Goal: Information Seeking & Learning: Learn about a topic

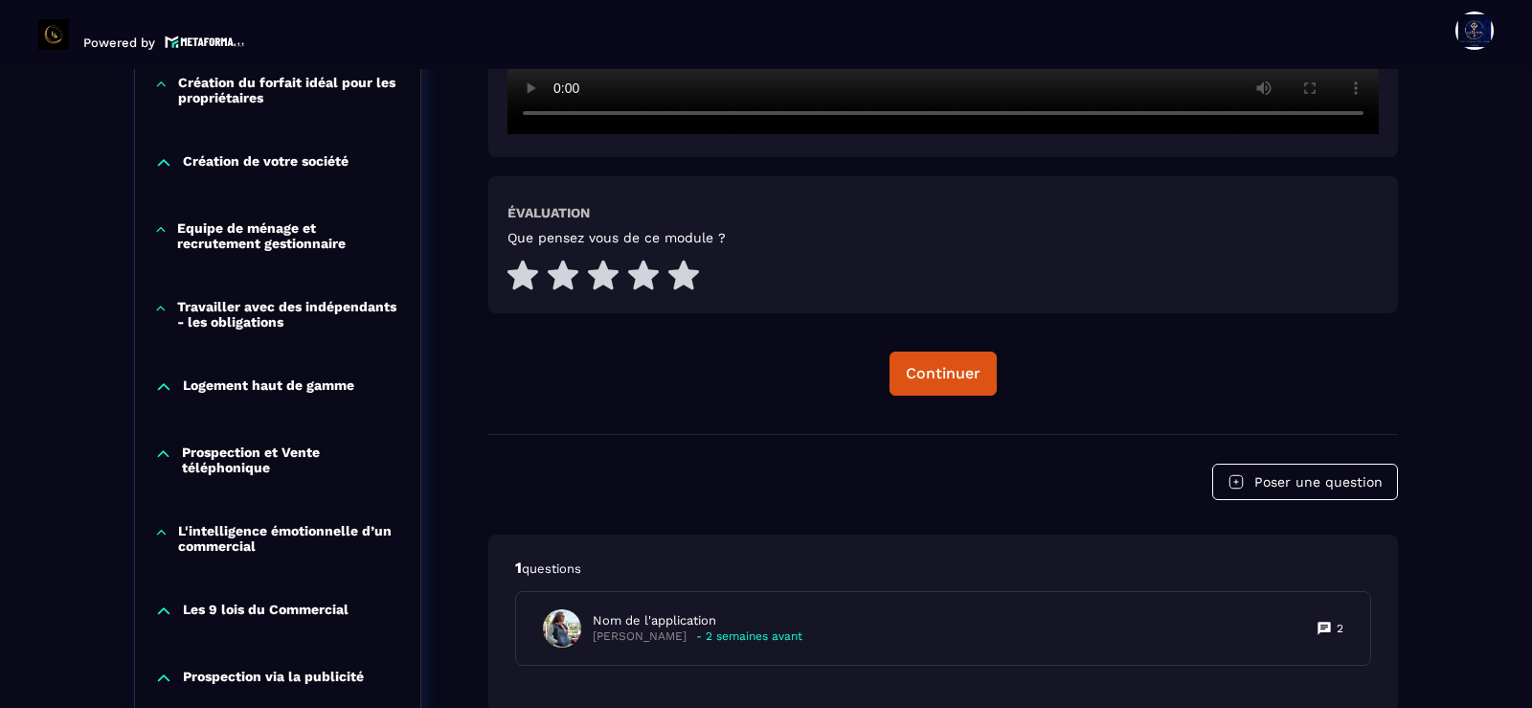
scroll to position [870, 0]
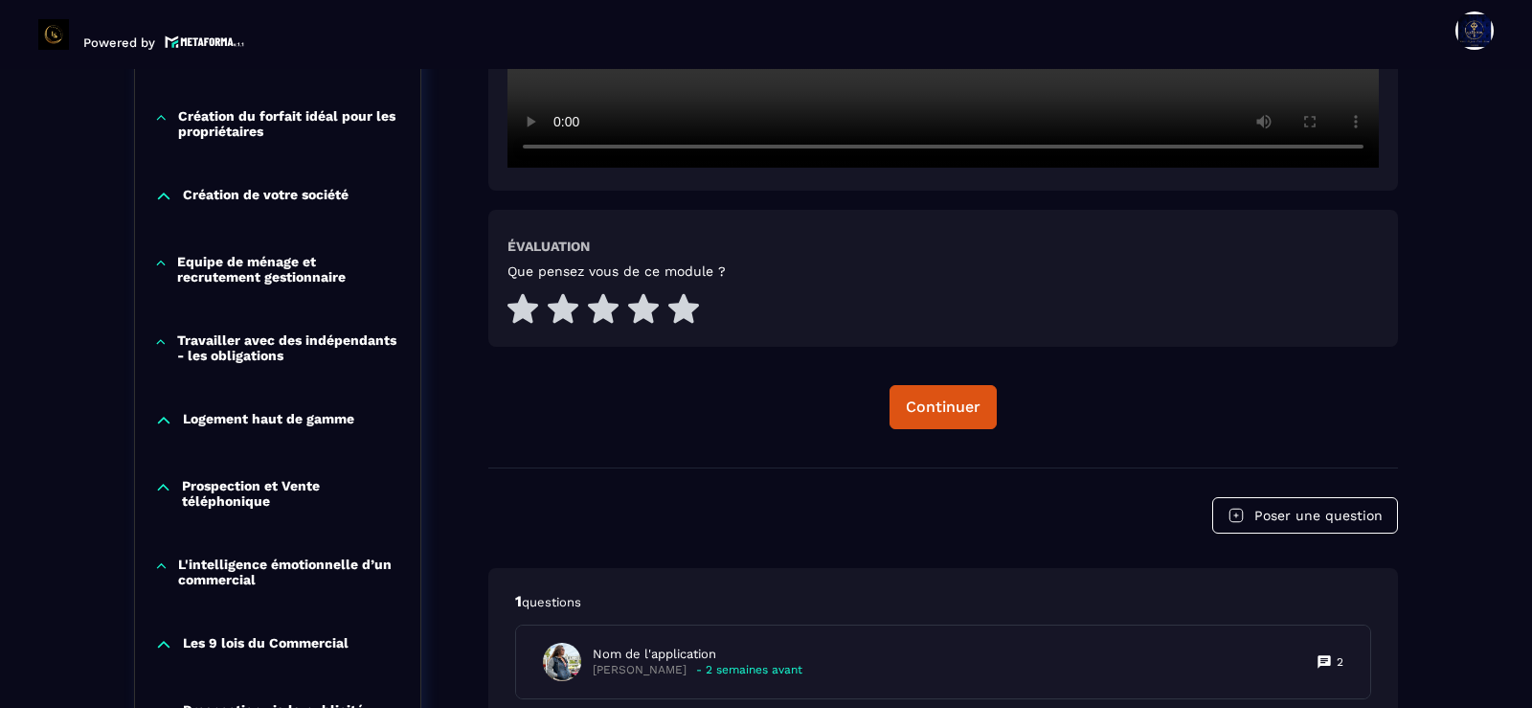
click at [163, 258] on icon at bounding box center [160, 263] width 13 height 19
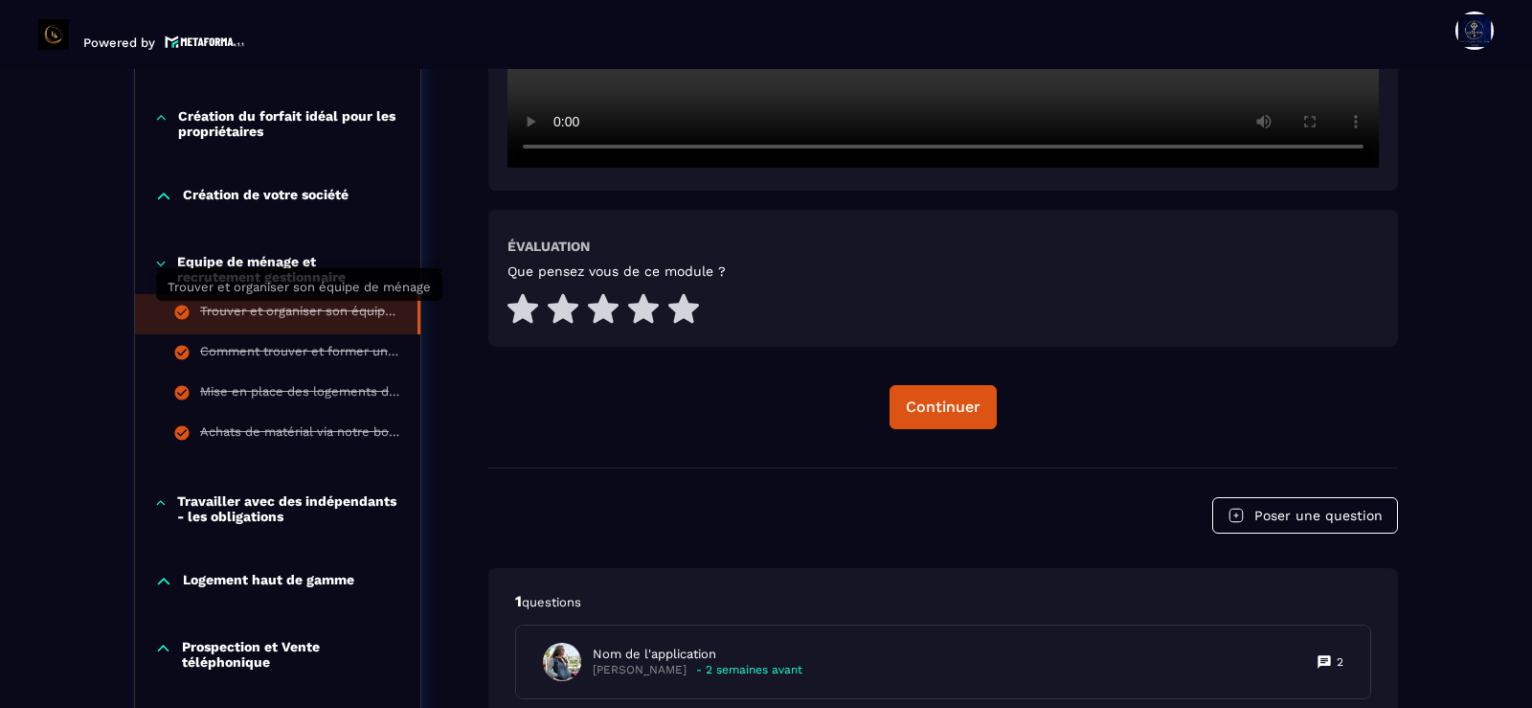
click at [265, 312] on div "Trouver et organiser son équipe de ménage" at bounding box center [299, 314] width 198 height 21
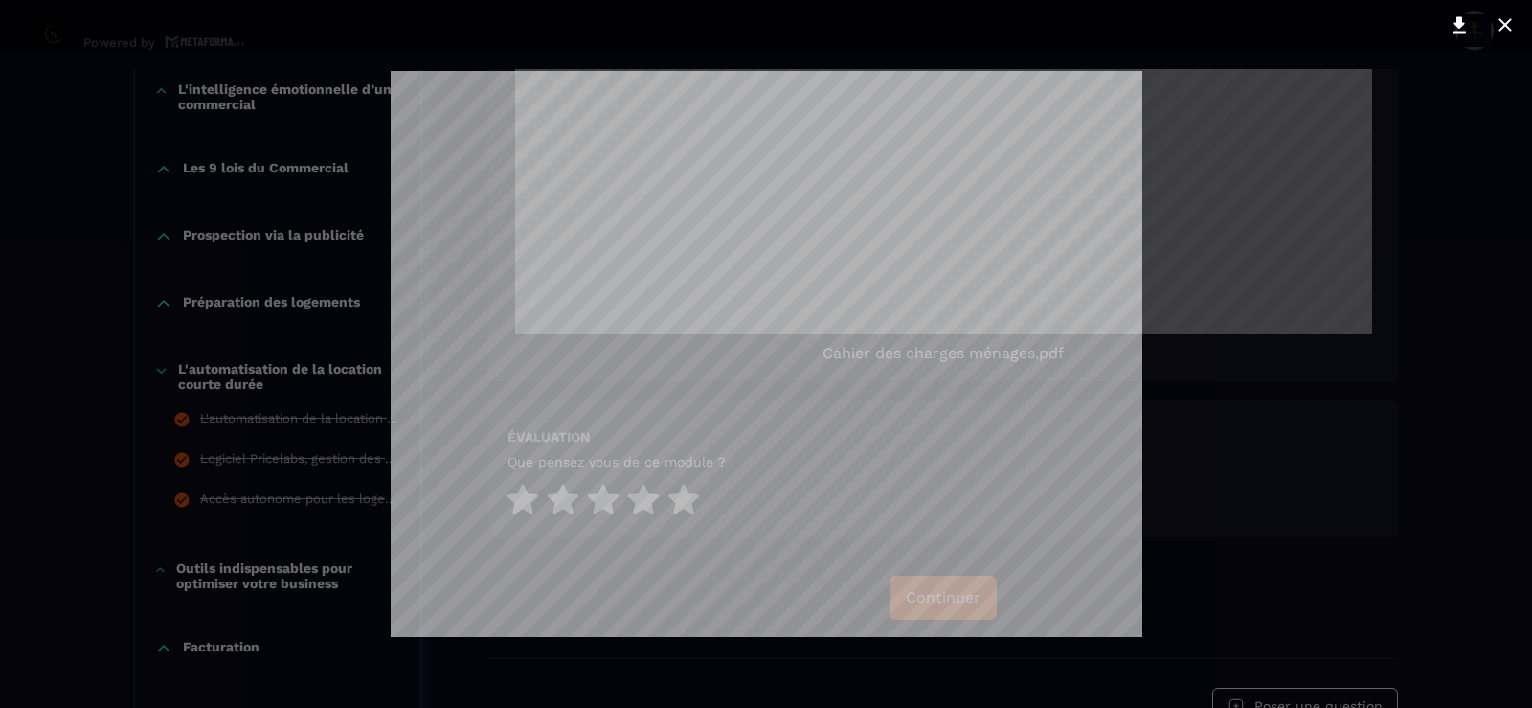
scroll to position [2622, 0]
click at [1289, 243] on div at bounding box center [766, 354] width 1532 height 708
click at [1270, 374] on div at bounding box center [766, 354] width 1532 height 708
click at [1437, 252] on div at bounding box center [766, 354] width 1532 height 708
click at [1437, 251] on div at bounding box center [766, 354] width 1532 height 708
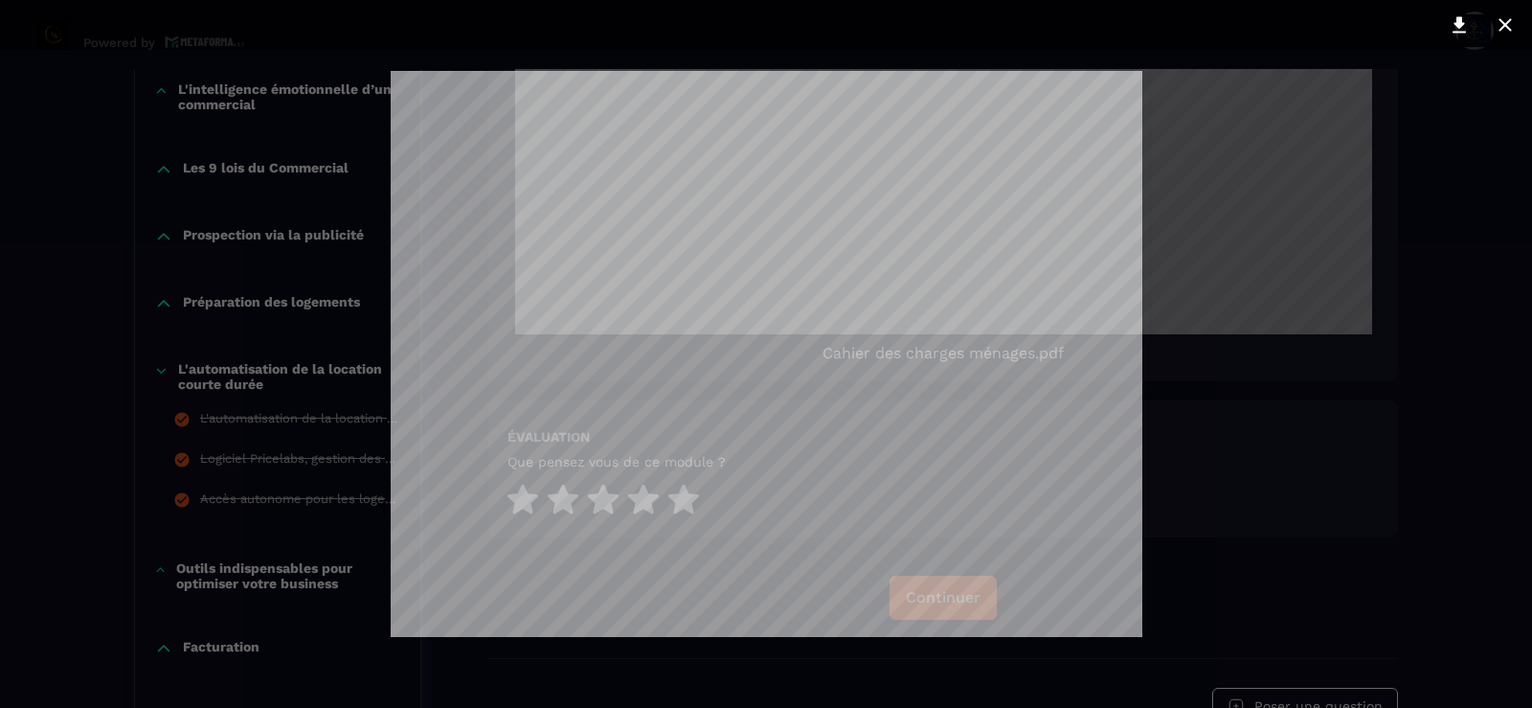
click at [870, 31] on div at bounding box center [765, 25] width 1551 height 50
click at [1501, 31] on icon at bounding box center [1505, 24] width 12 height 12
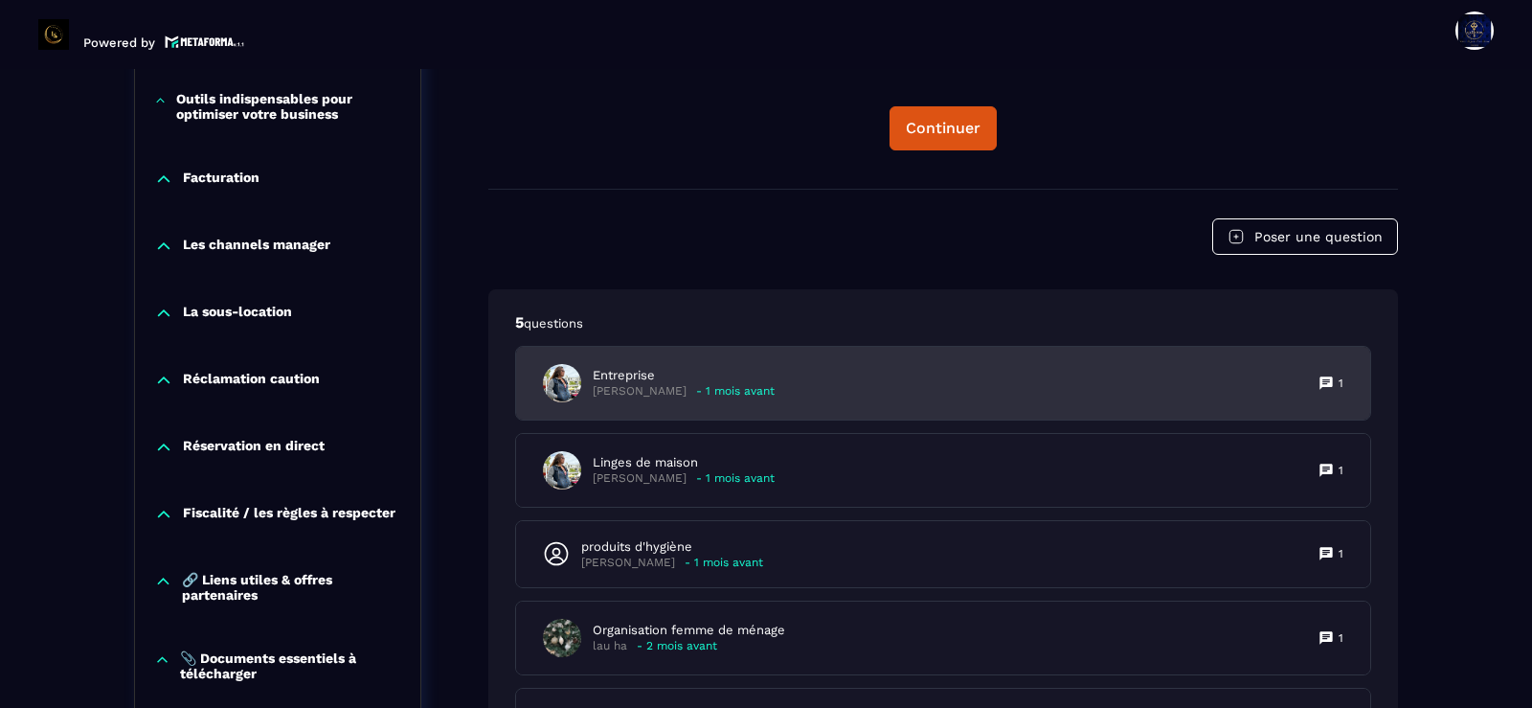
scroll to position [2007, 0]
click at [628, 385] on p "Entreprise" at bounding box center [684, 377] width 182 height 17
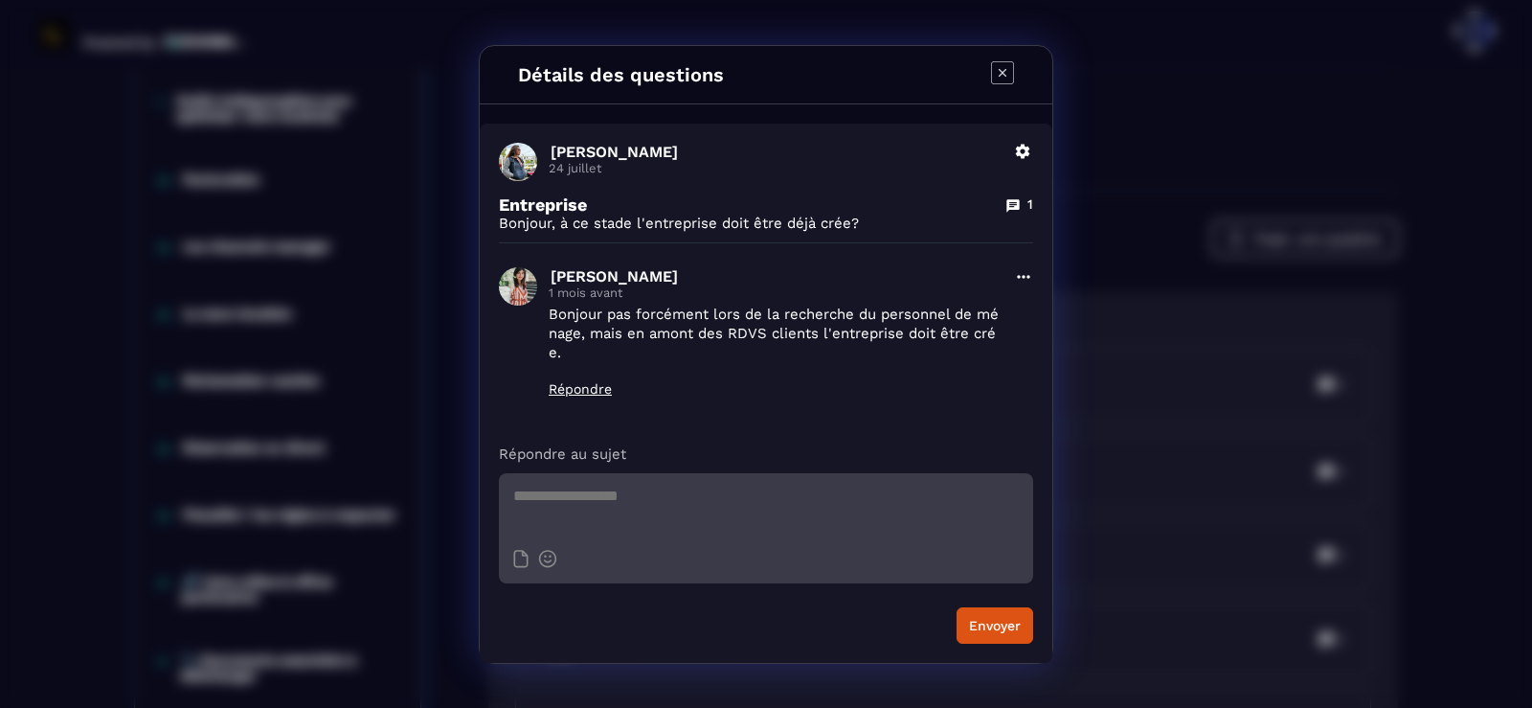
click at [1002, 74] on icon "Modal window" at bounding box center [1003, 72] width 8 height 8
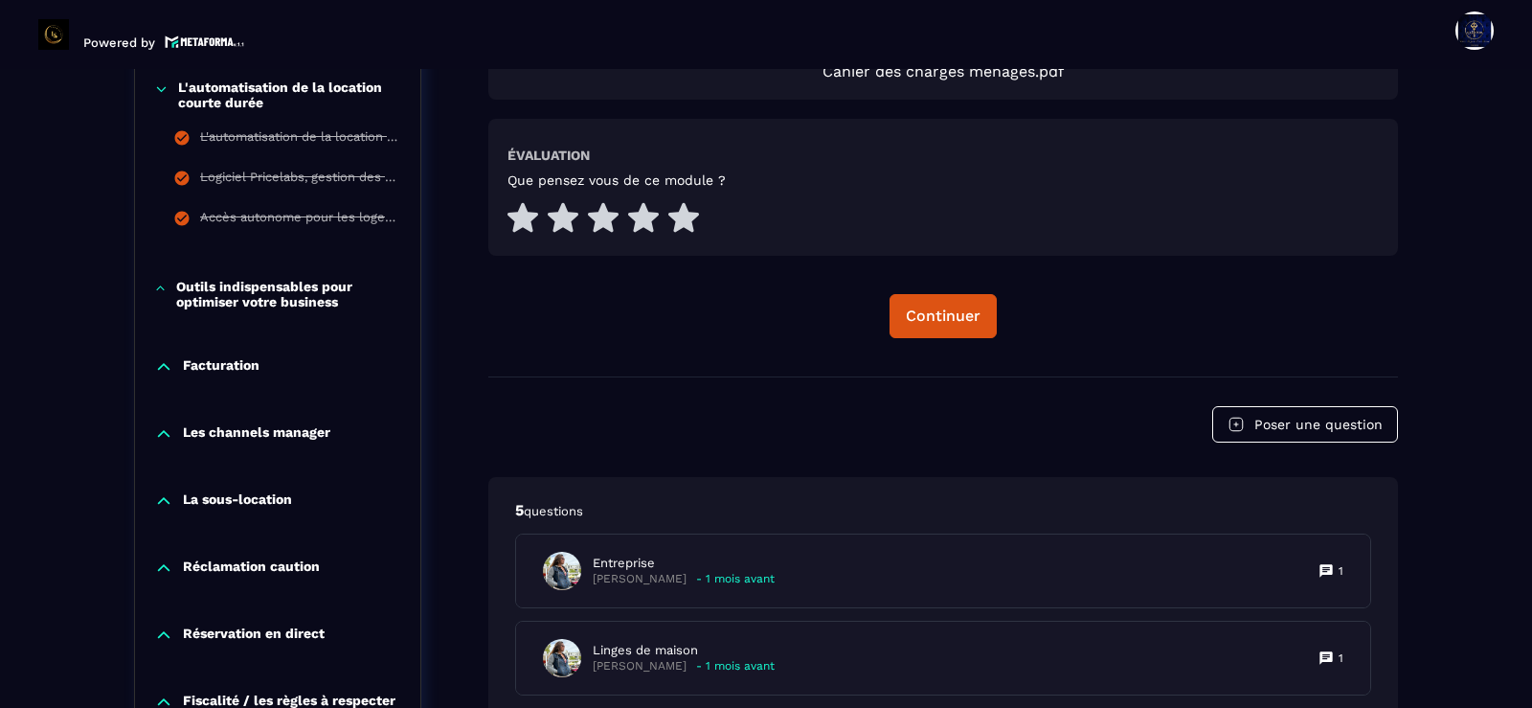
scroll to position [1816, 0]
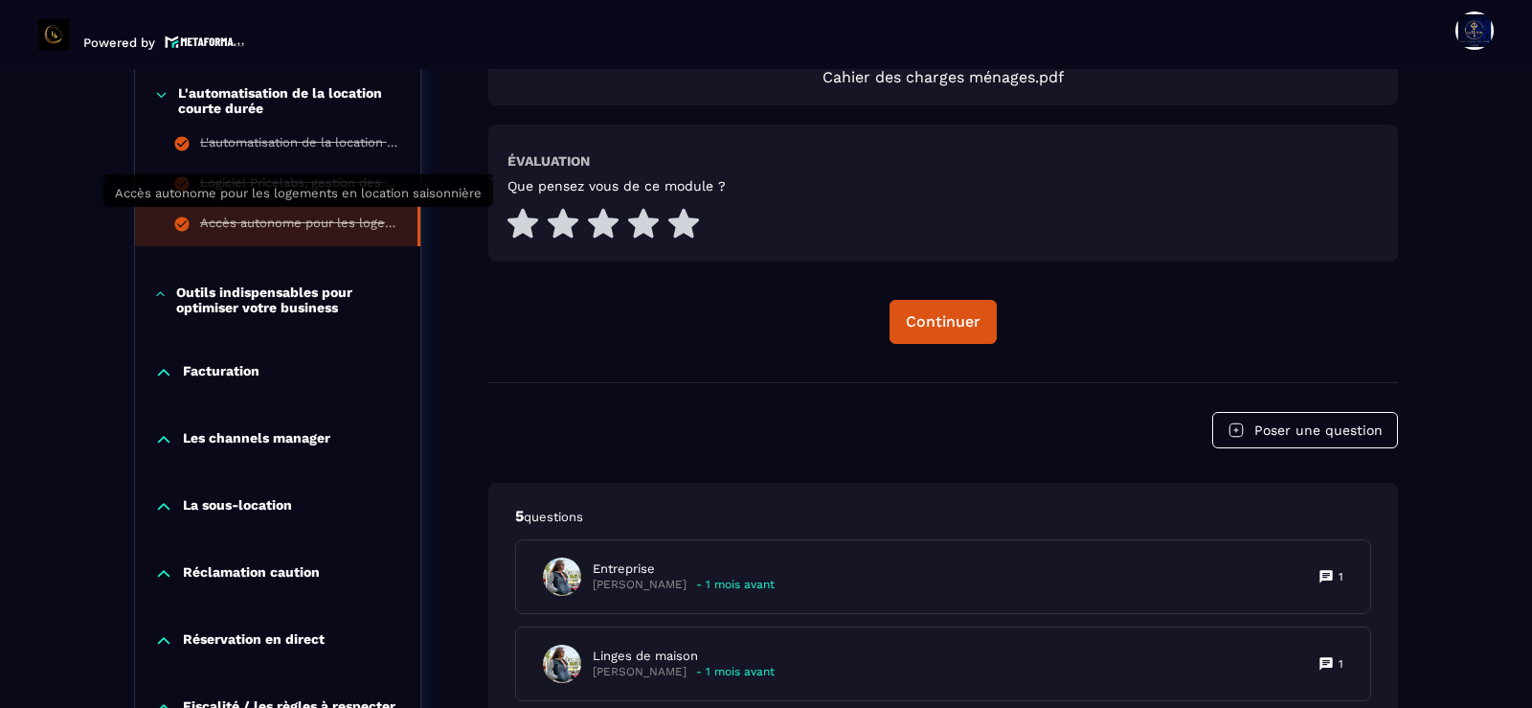
click at [323, 217] on div "Accès autonome pour les logements en location saisonnière" at bounding box center [299, 225] width 198 height 21
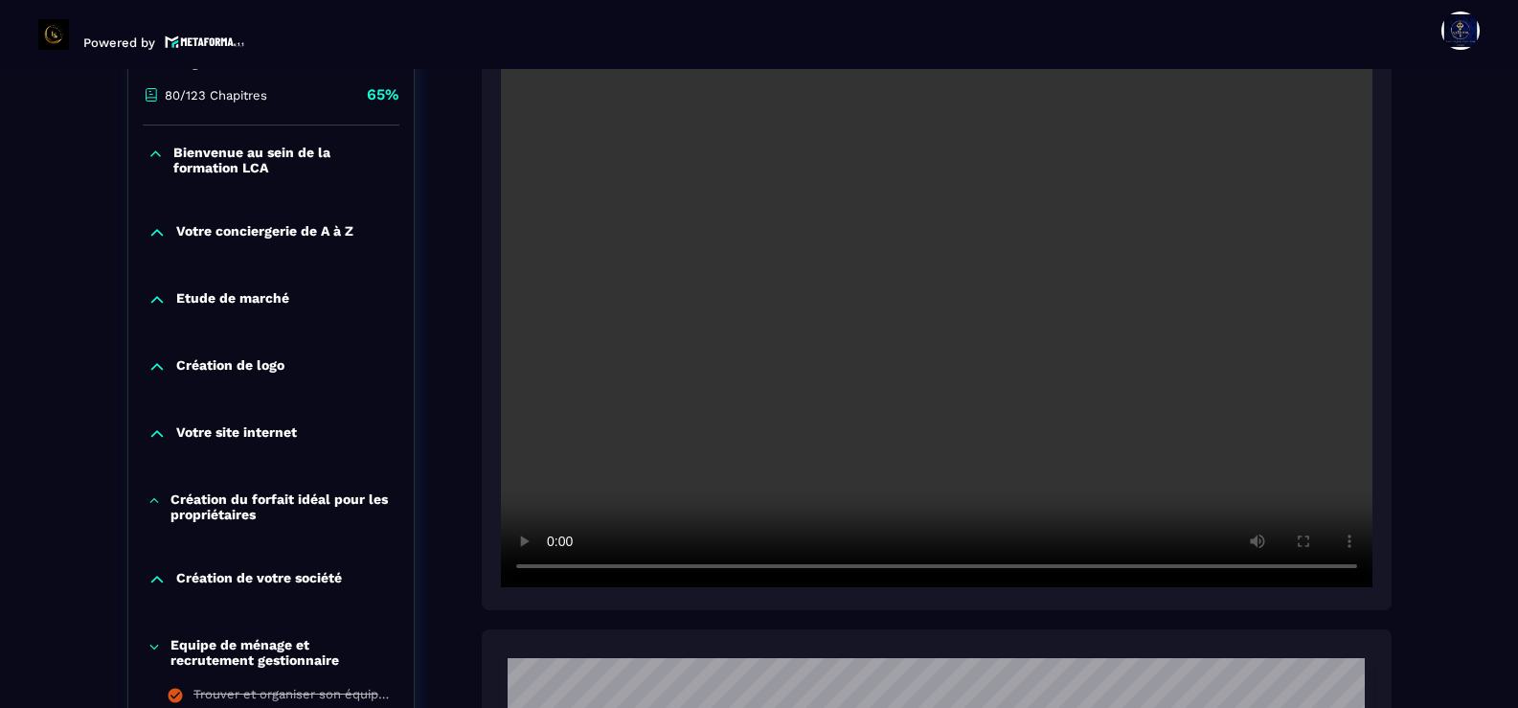
scroll to position [295, 0]
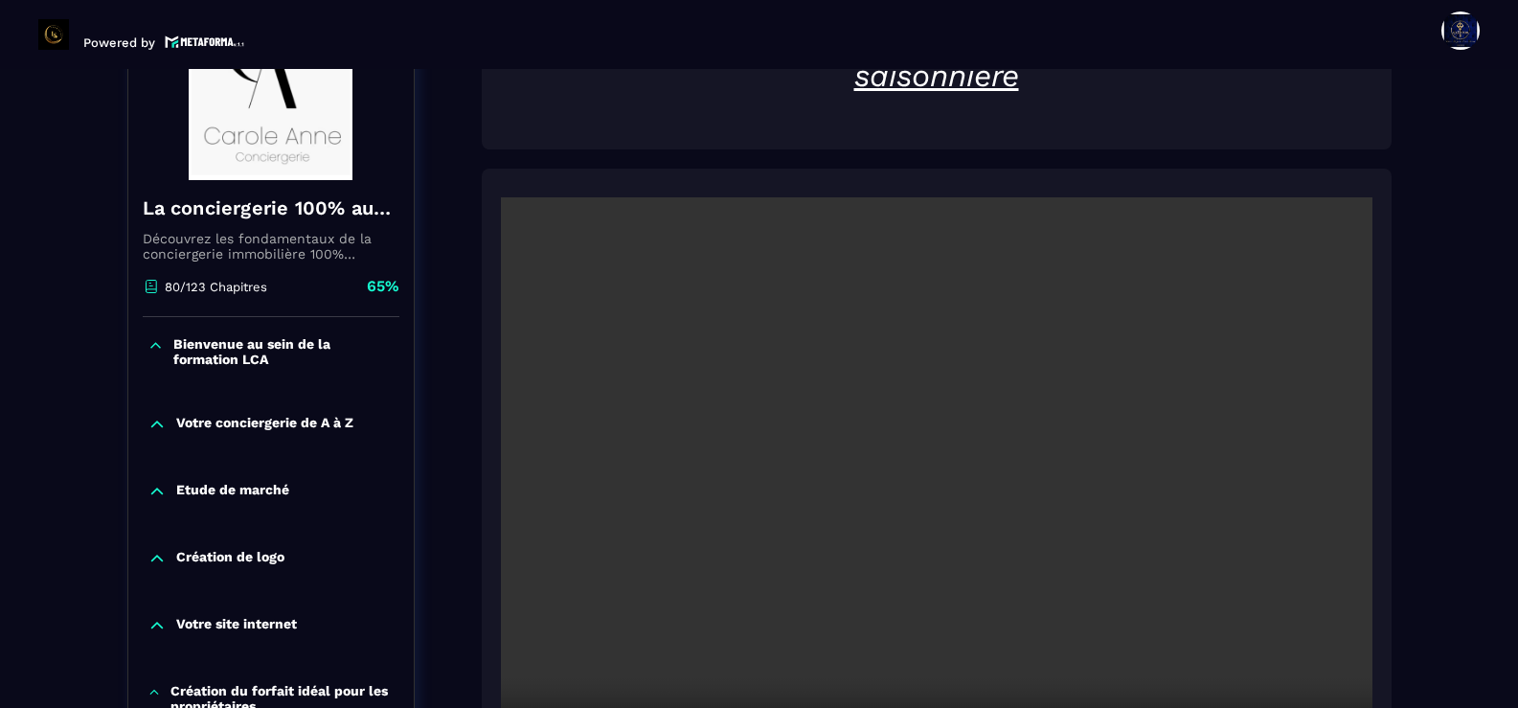
click at [156, 343] on icon at bounding box center [155, 345] width 16 height 19
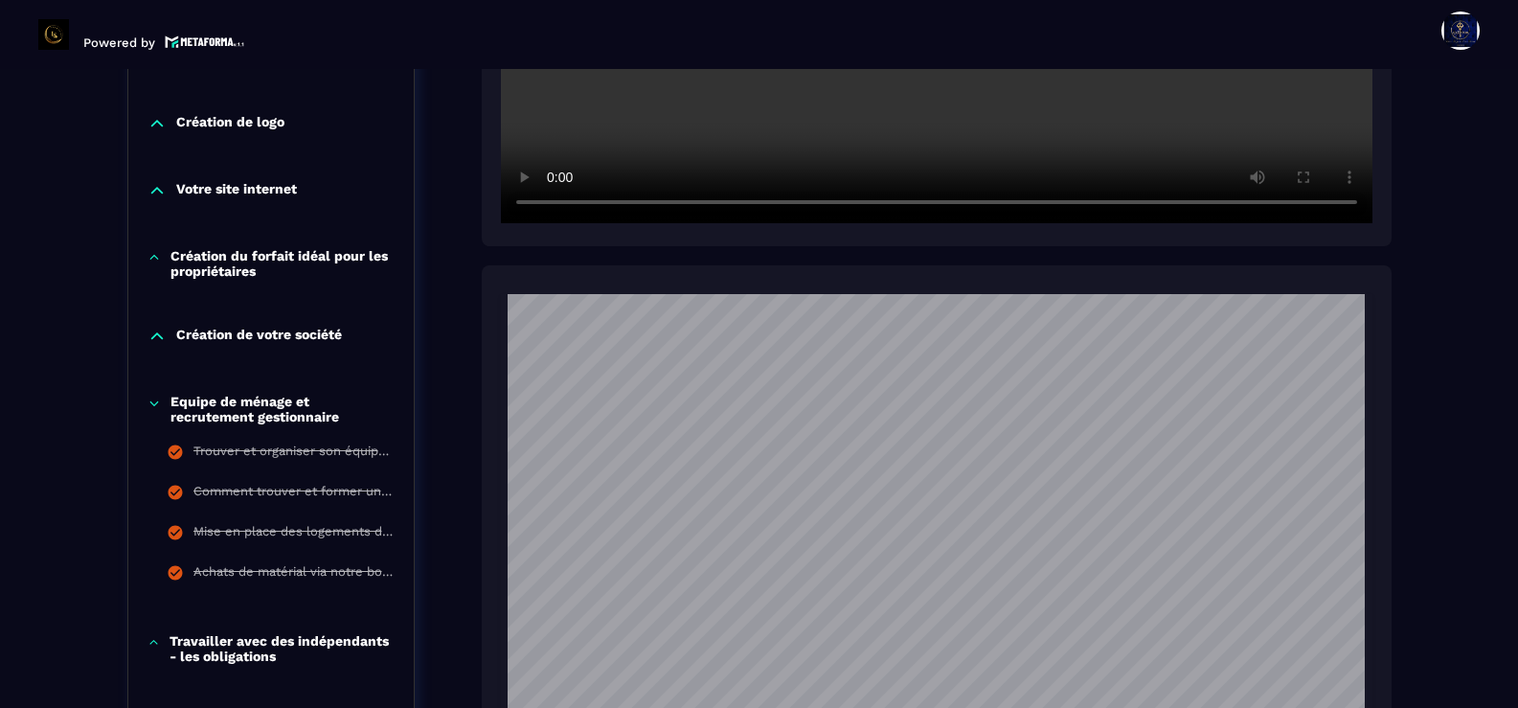
scroll to position [870, 0]
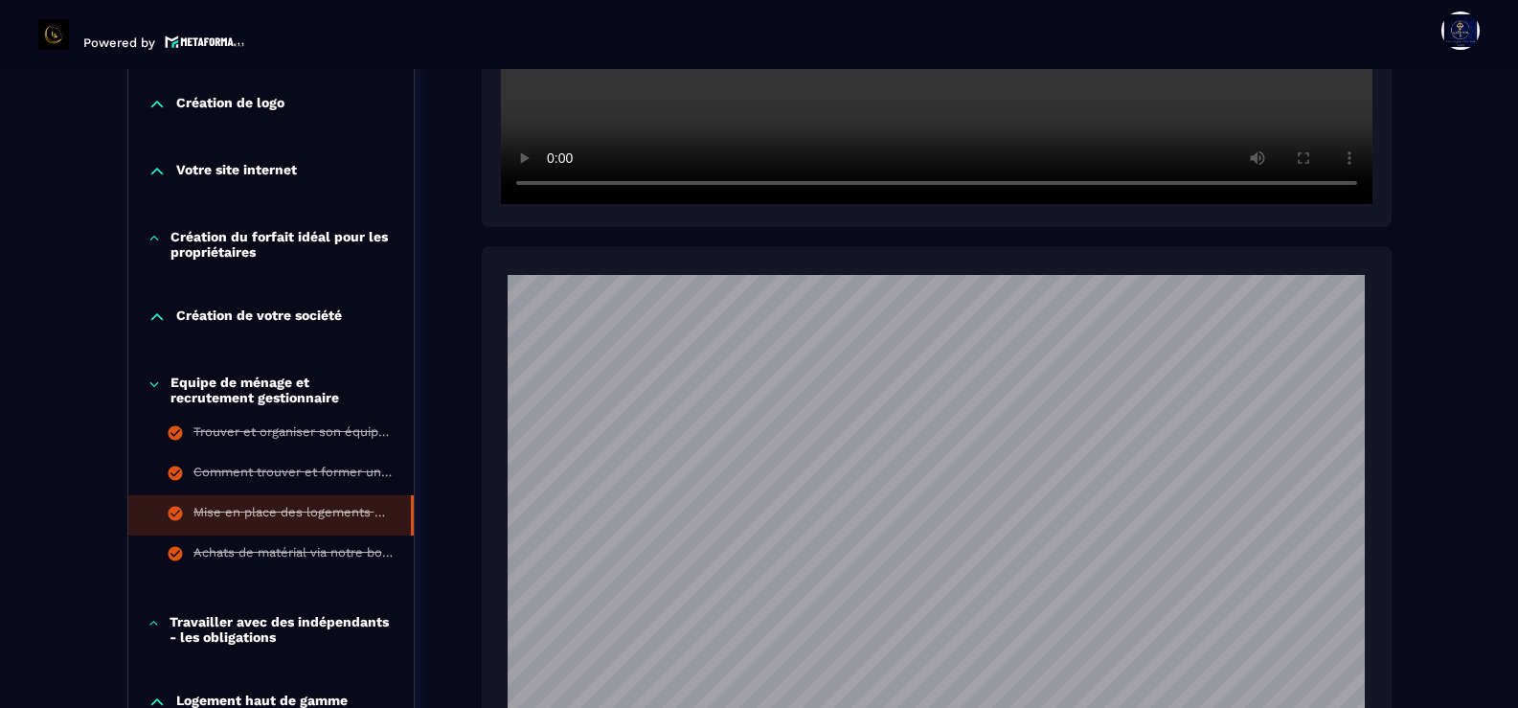
click at [330, 503] on li "Mise en place des logements dans votre conciergerie" at bounding box center [270, 515] width 285 height 40
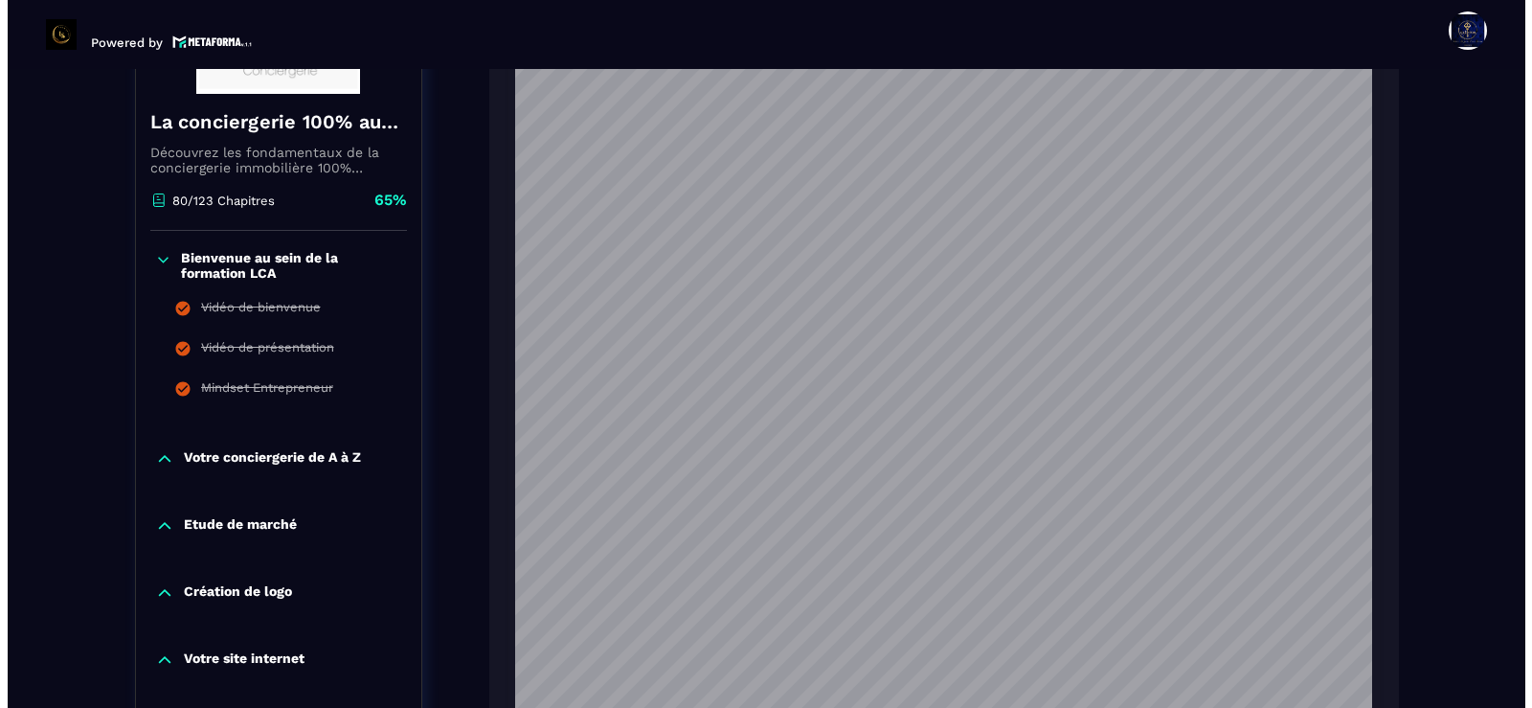
scroll to position [2306, 0]
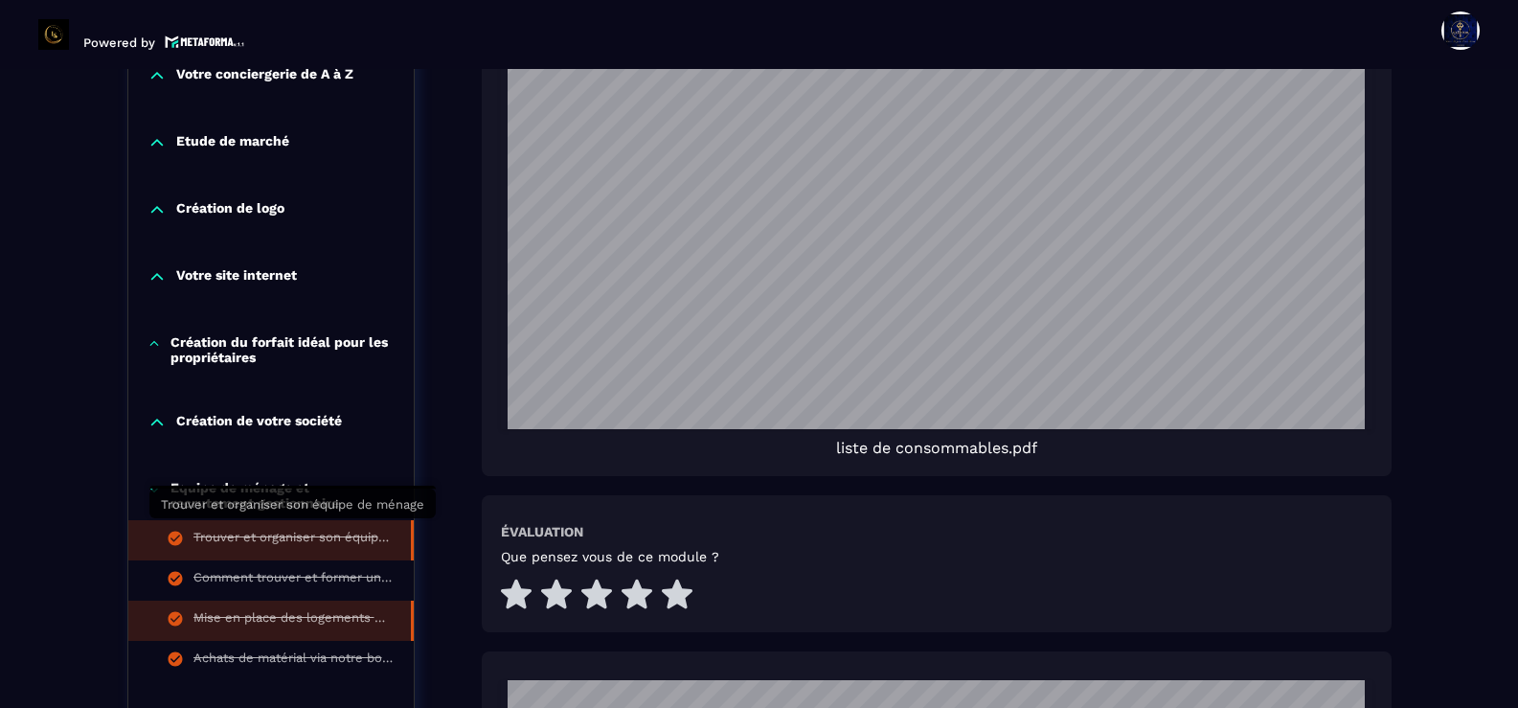
click at [314, 530] on div "Trouver et organiser son équipe de ménage" at bounding box center [292, 540] width 198 height 21
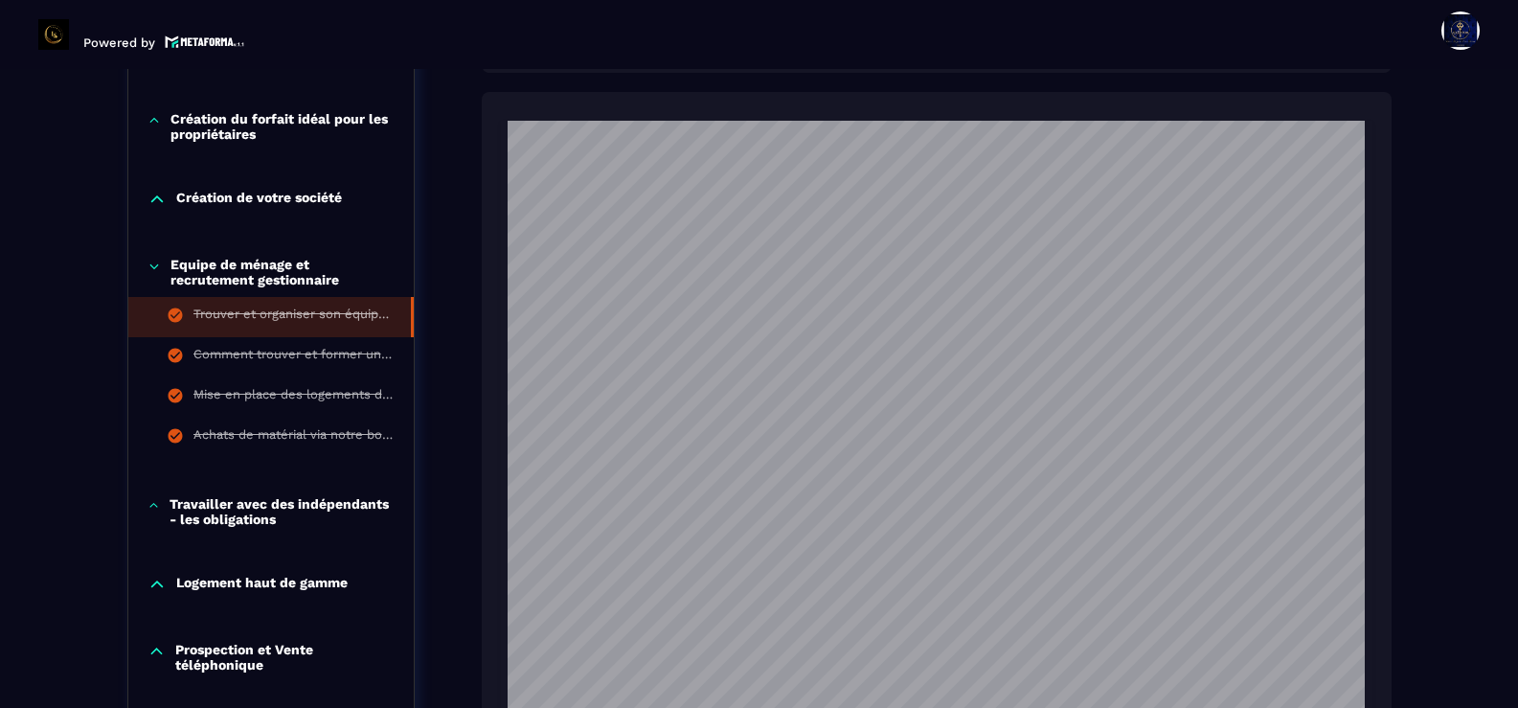
scroll to position [1053, 0]
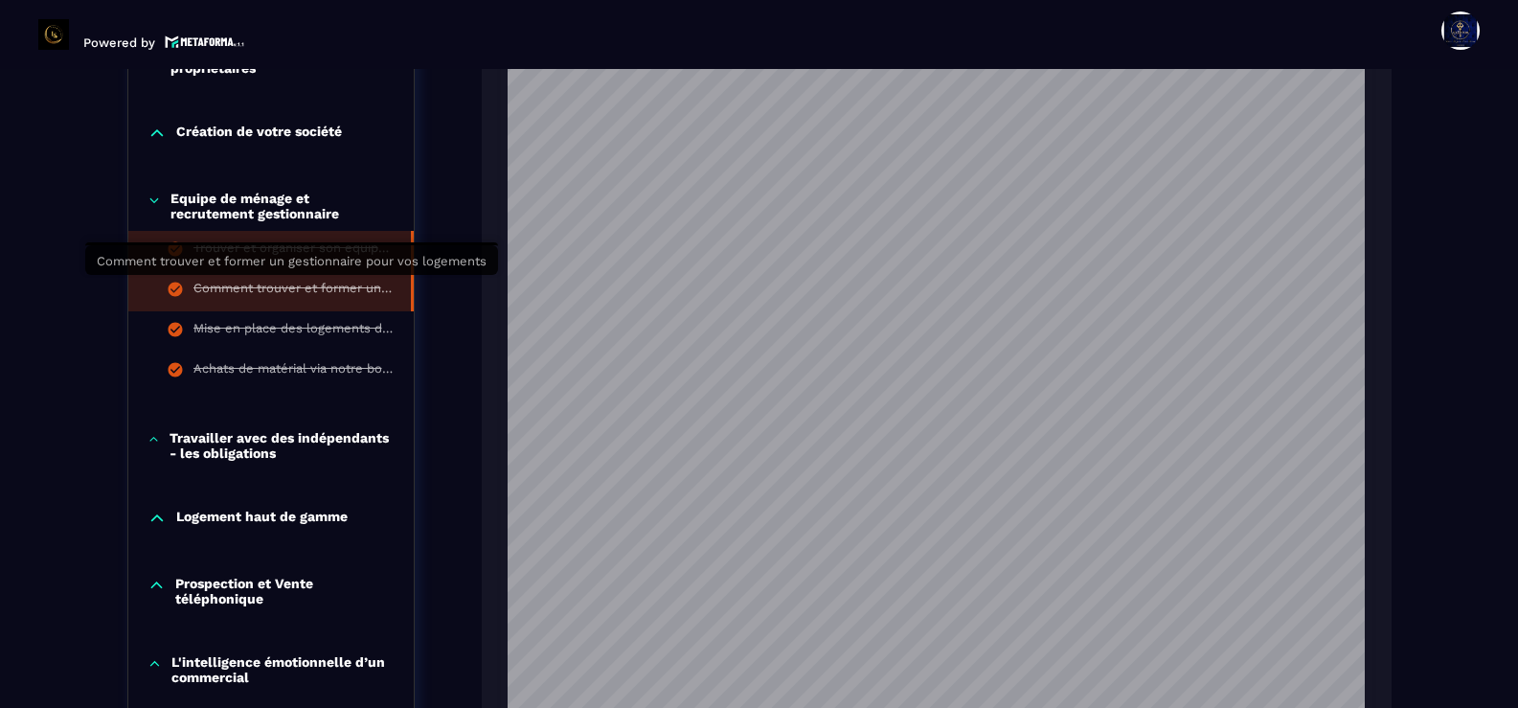
click at [350, 292] on div "Comment trouver et former un gestionnaire pour vos logements" at bounding box center [292, 291] width 198 height 21
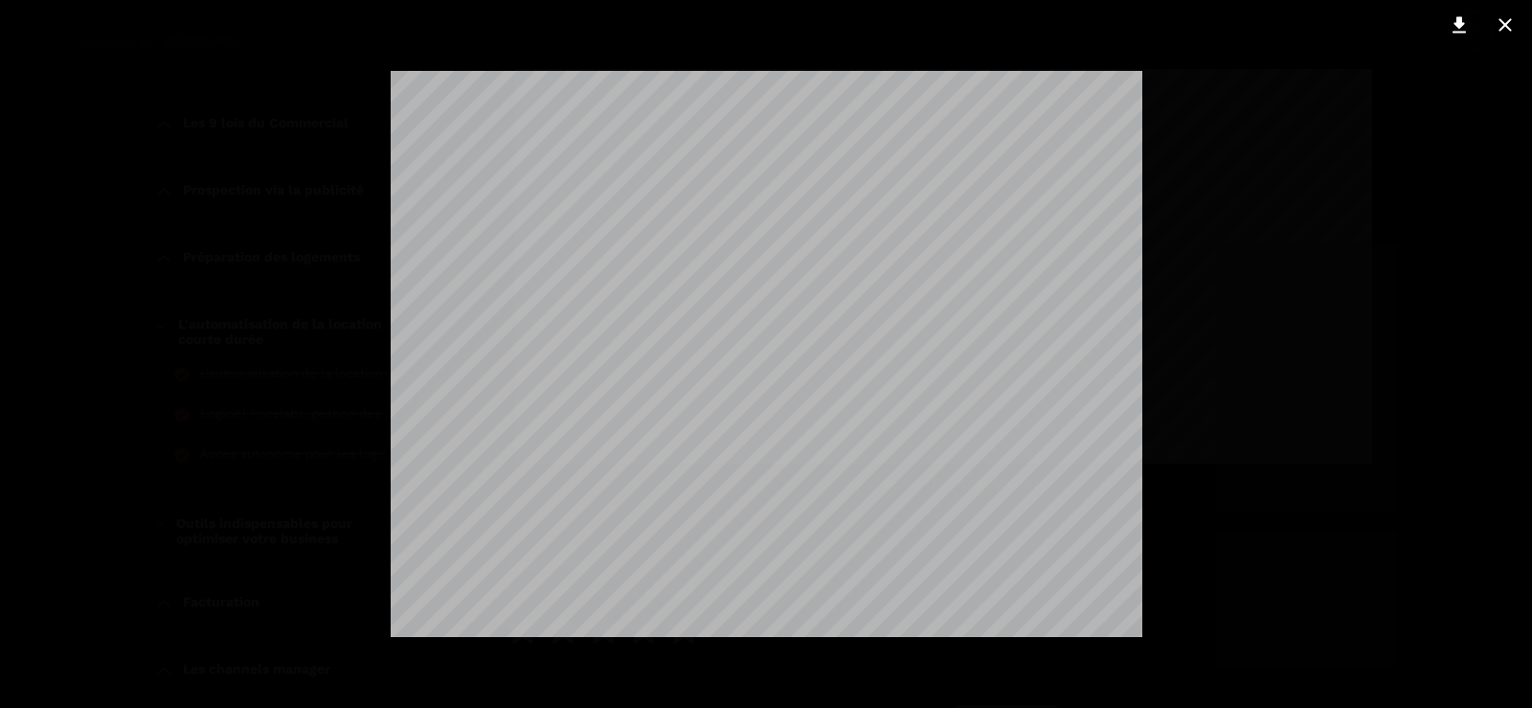
click at [1303, 152] on div at bounding box center [766, 354] width 1532 height 708
